Goal: Task Accomplishment & Management: Use online tool/utility

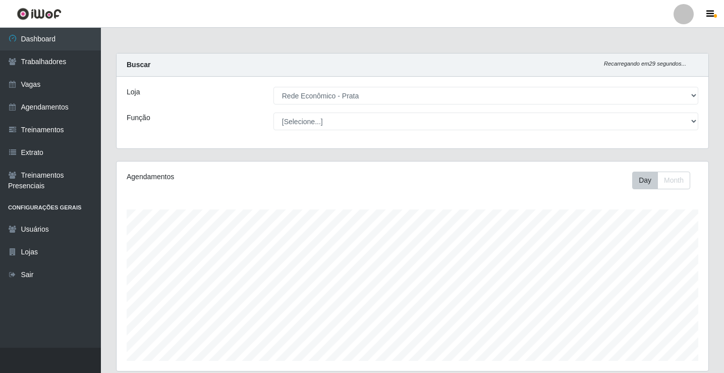
select select "192"
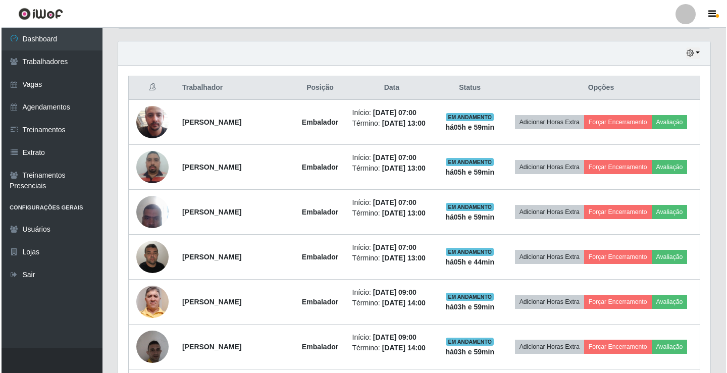
scroll to position [420, 0]
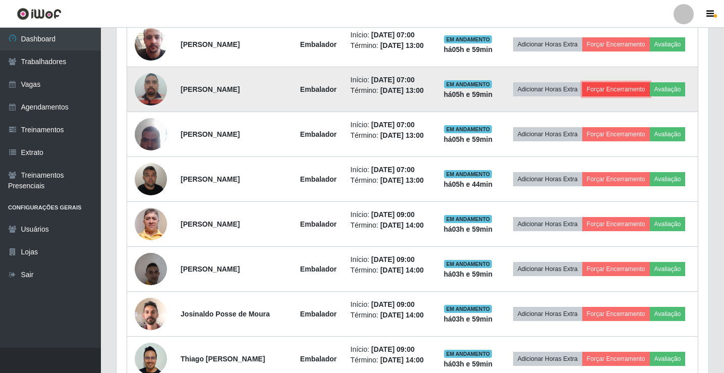
click at [650, 89] on button "Forçar Encerramento" at bounding box center [616, 89] width 68 height 14
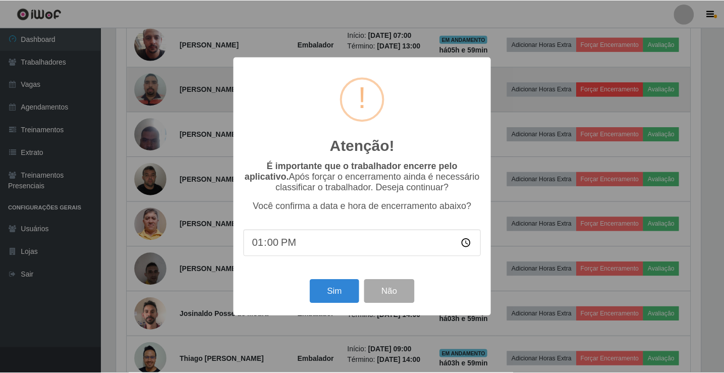
scroll to position [209, 587]
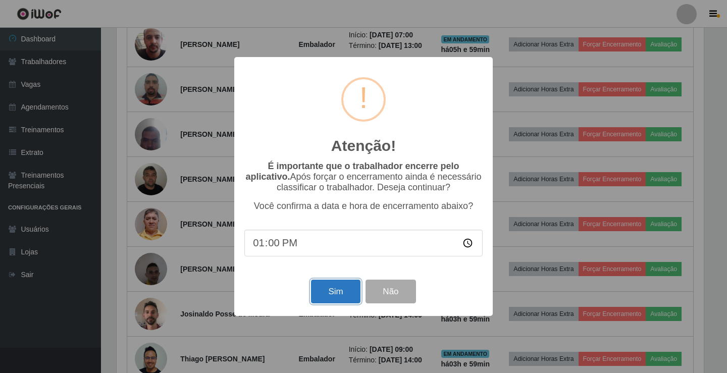
click at [347, 291] on button "Sim" at bounding box center [335, 292] width 49 height 24
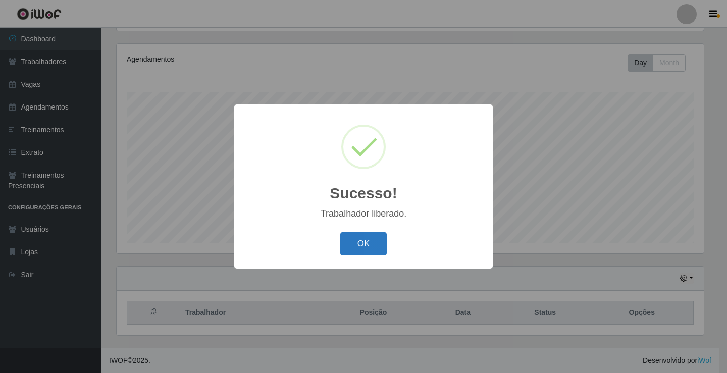
click at [378, 243] on button "OK" at bounding box center [363, 244] width 47 height 24
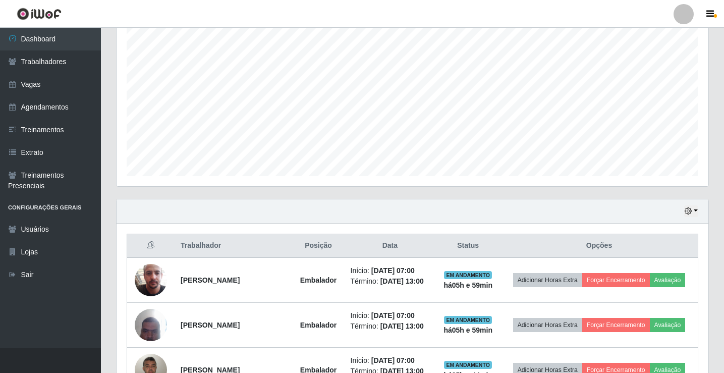
scroll to position [420, 0]
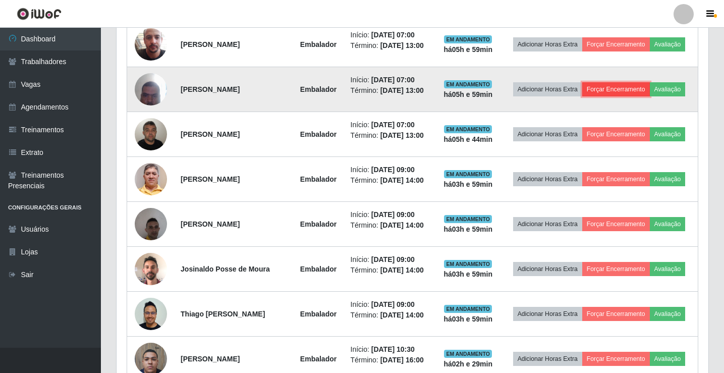
click at [650, 96] on button "Forçar Encerramento" at bounding box center [616, 89] width 68 height 14
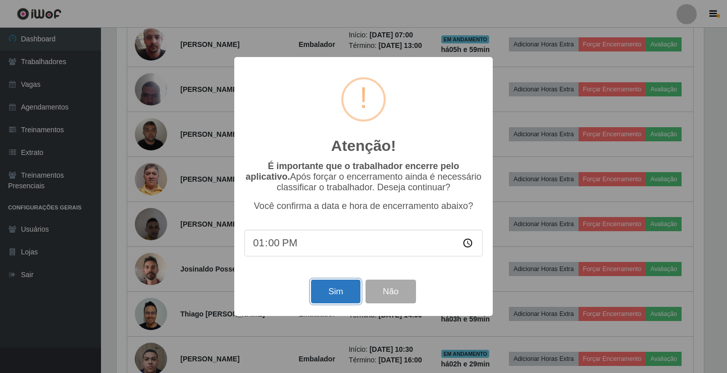
click at [327, 288] on button "Sim" at bounding box center [335, 292] width 49 height 24
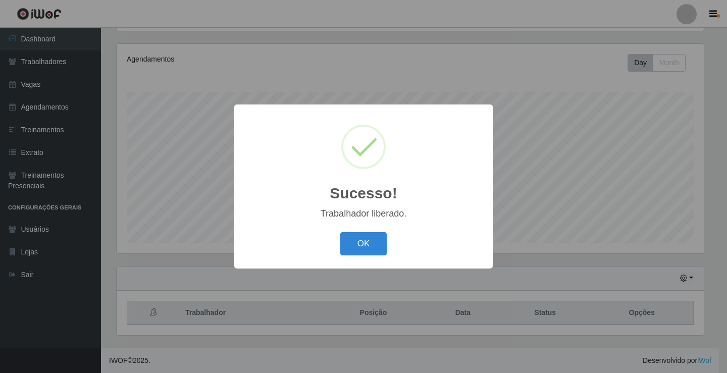
drag, startPoint x: 375, startPoint y: 245, endPoint x: 470, endPoint y: 233, distance: 96.1
click at [369, 247] on button "OK" at bounding box center [363, 244] width 47 height 24
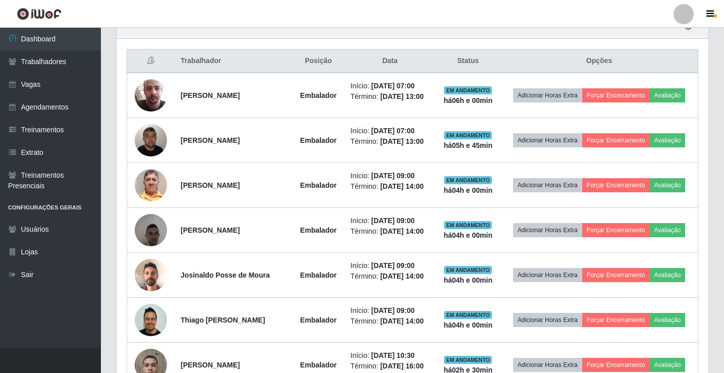
scroll to position [370, 0]
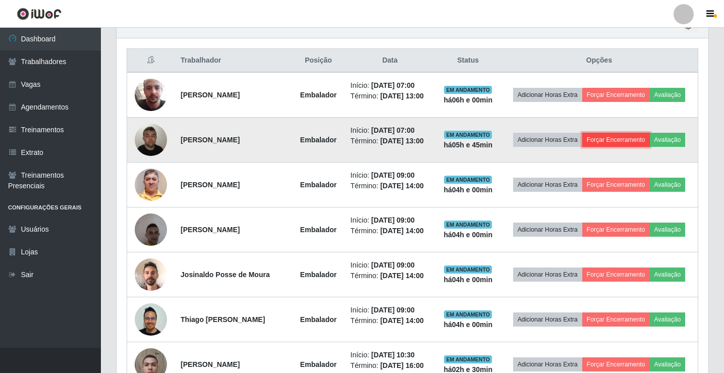
click at [650, 145] on button "Forçar Encerramento" at bounding box center [616, 140] width 68 height 14
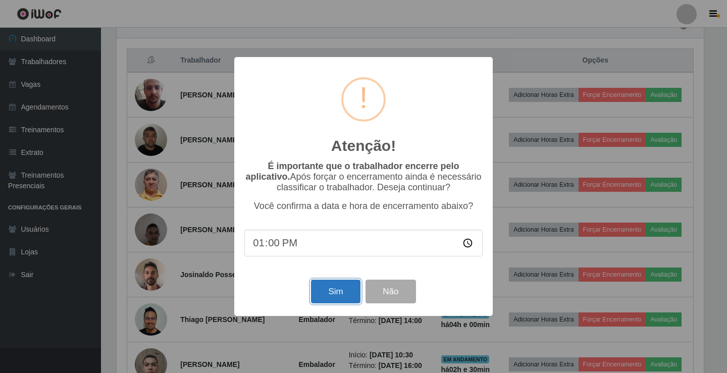
click at [341, 292] on button "Sim" at bounding box center [335, 292] width 49 height 24
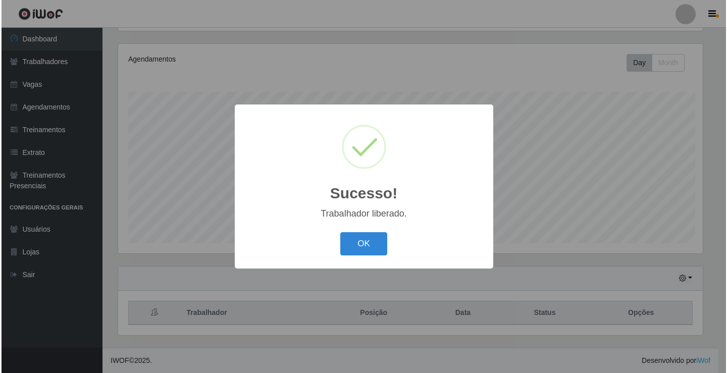
scroll to position [0, 0]
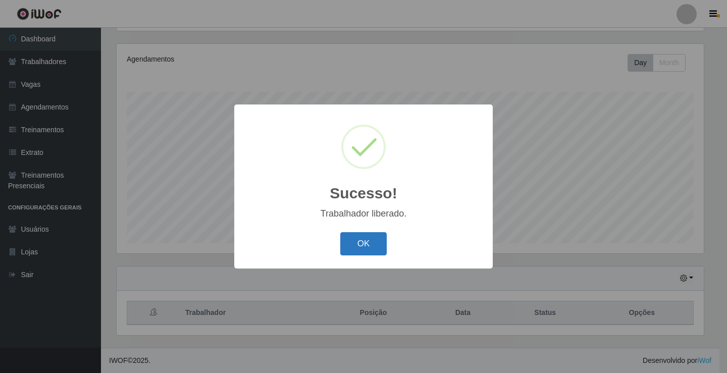
click at [368, 238] on button "OK" at bounding box center [363, 244] width 47 height 24
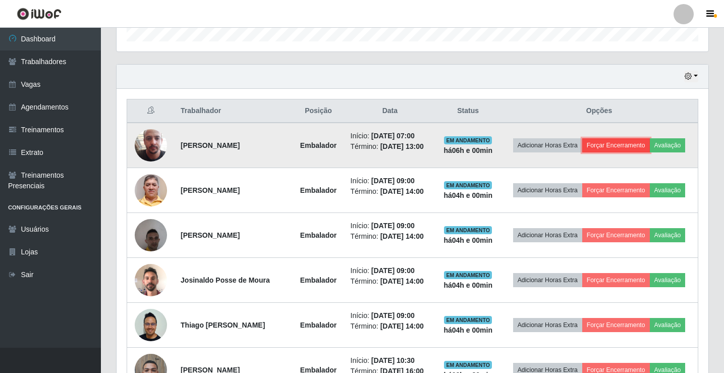
click at [649, 138] on button "Forçar Encerramento" at bounding box center [616, 145] width 68 height 14
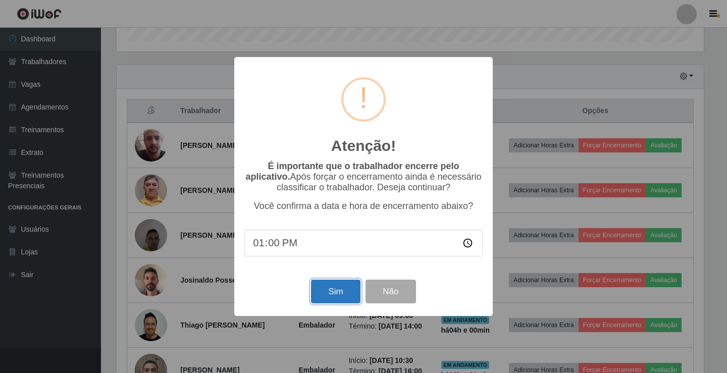
click at [334, 292] on button "Sim" at bounding box center [335, 292] width 49 height 24
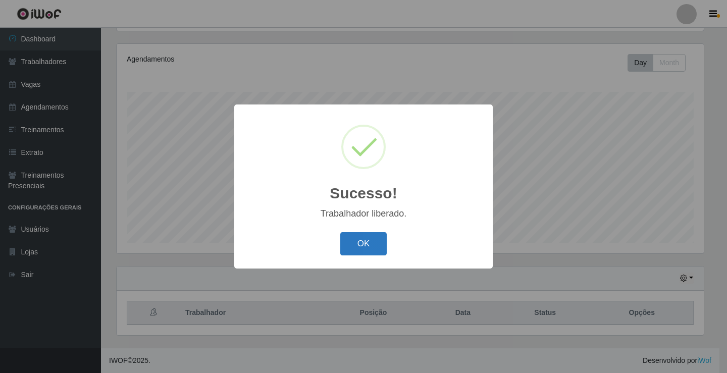
click at [368, 239] on button "OK" at bounding box center [363, 244] width 47 height 24
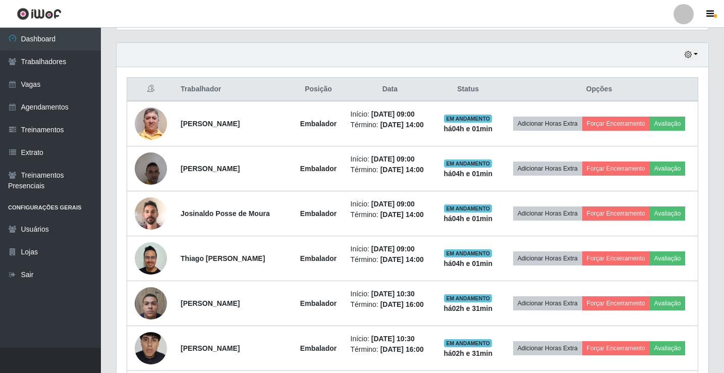
scroll to position [404, 0]
